Goal: Find specific page/section: Find specific page/section

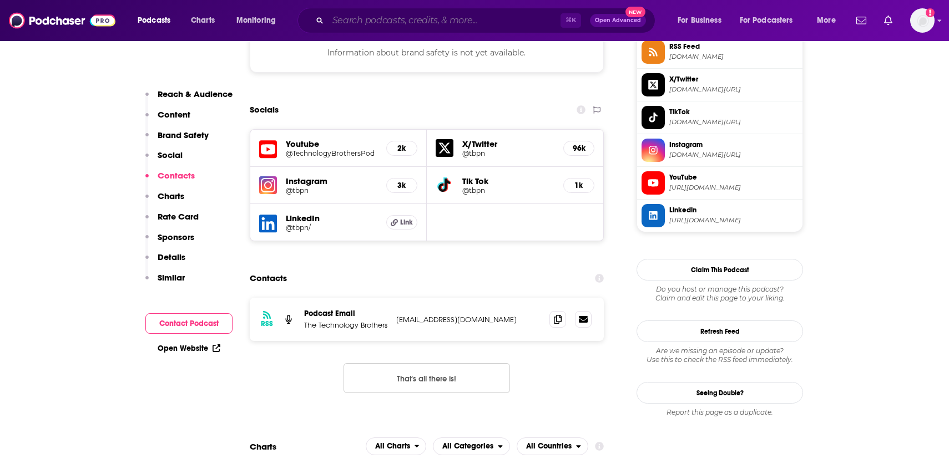
click at [374, 24] on input "Search podcasts, credits, & more..." at bounding box center [444, 21] width 232 height 18
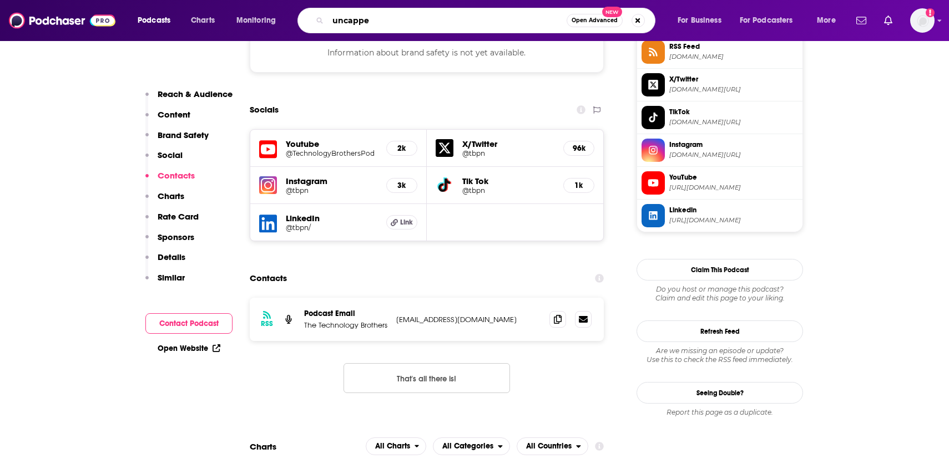
type input "uncapped"
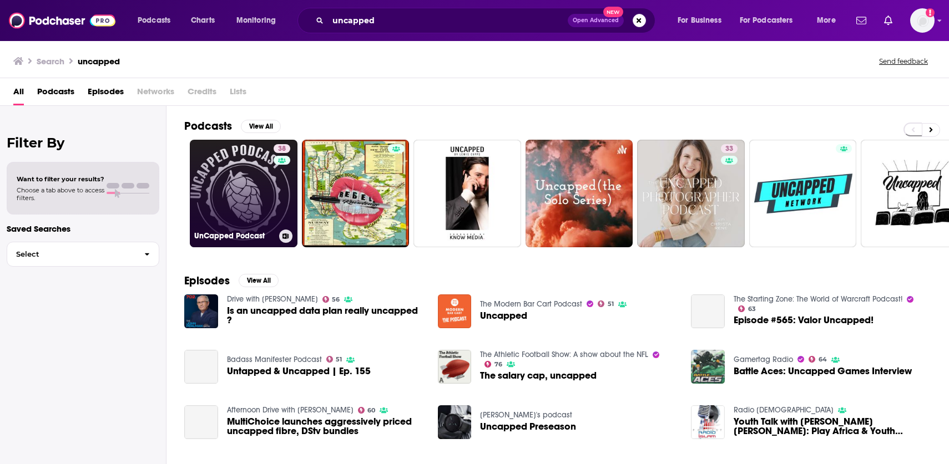
click at [254, 192] on link "38 UnCapped Podcast" at bounding box center [244, 194] width 108 height 108
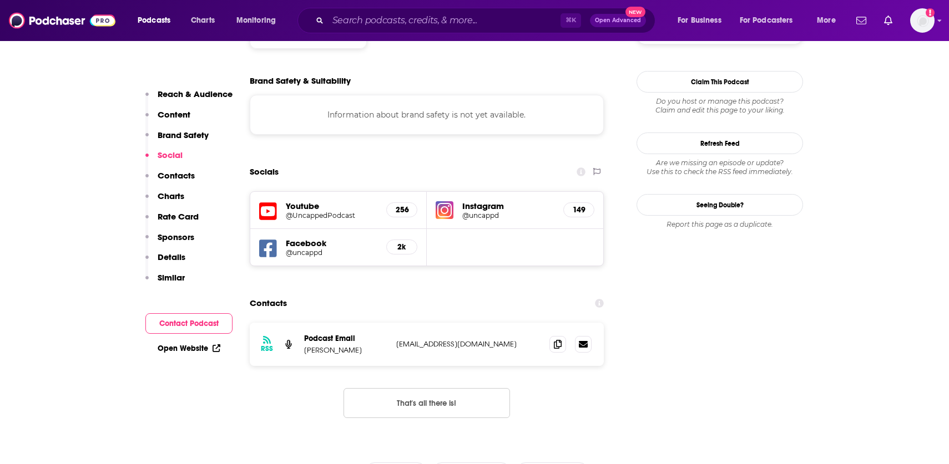
scroll to position [975, 0]
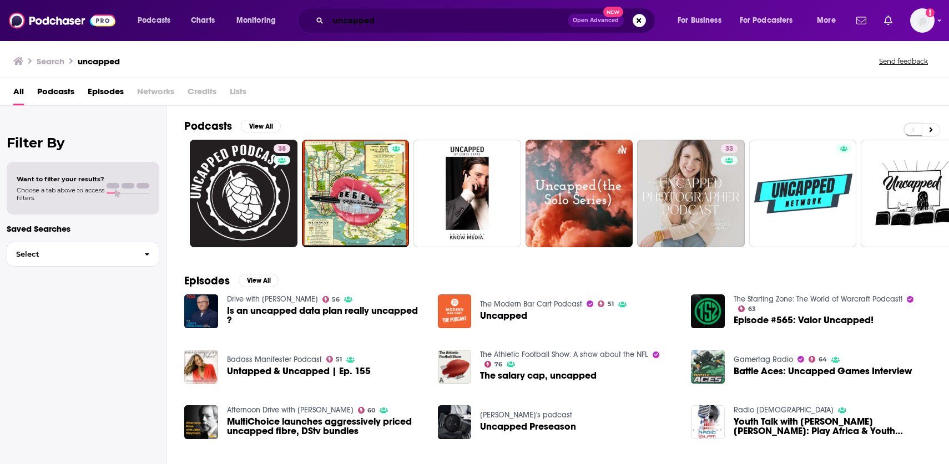
click at [398, 28] on input "uncapped" at bounding box center [448, 21] width 240 height 18
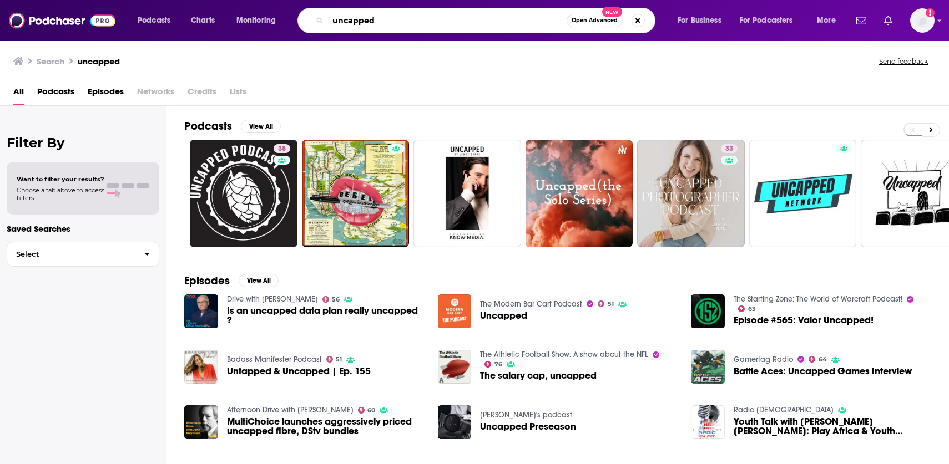
drag, startPoint x: 398, startPoint y: 28, endPoint x: 350, endPoint y: 13, distance: 50.5
click at [351, 13] on input "uncapped" at bounding box center [447, 21] width 239 height 18
type input "[PERSON_NAME]"
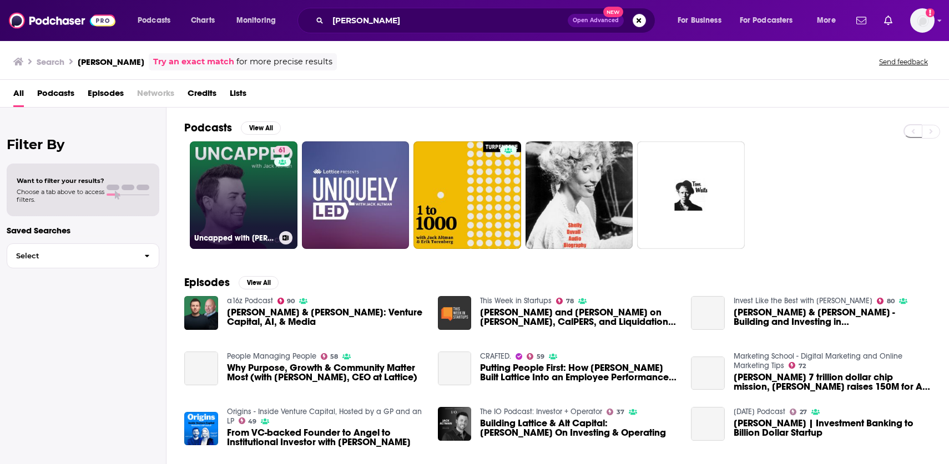
click at [253, 191] on link "61 Uncapped with [PERSON_NAME]" at bounding box center [244, 195] width 108 height 108
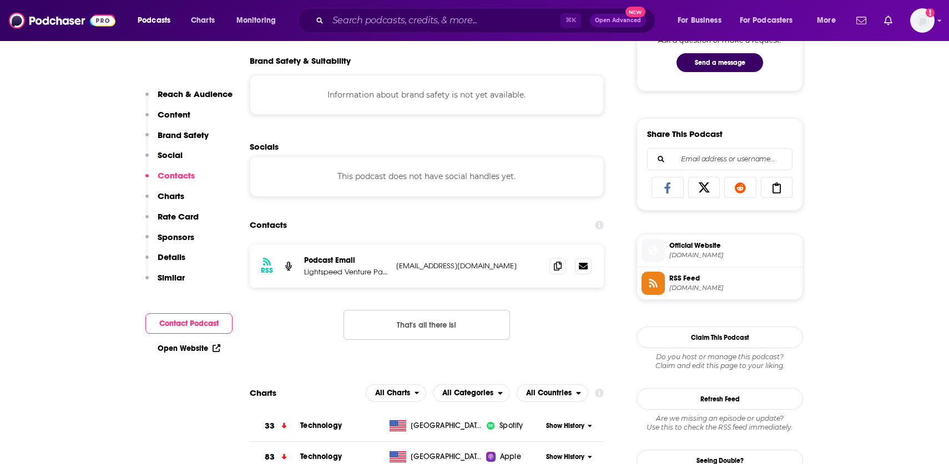
scroll to position [613, 0]
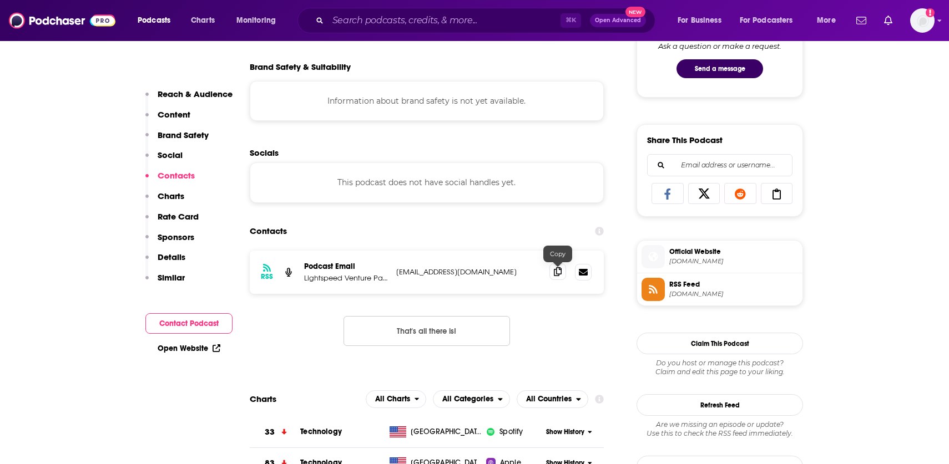
click at [554, 279] on span at bounding box center [557, 272] width 17 height 17
